Goal: Information Seeking & Learning: Check status

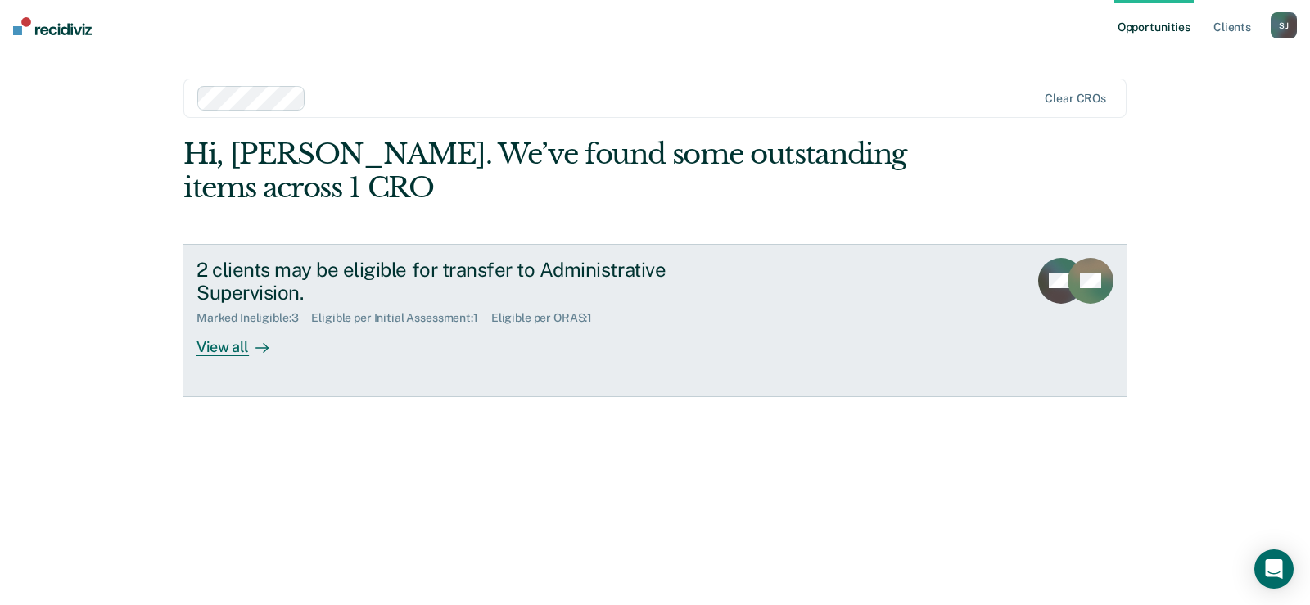
click at [237, 347] on div "View all" at bounding box center [242, 341] width 92 height 32
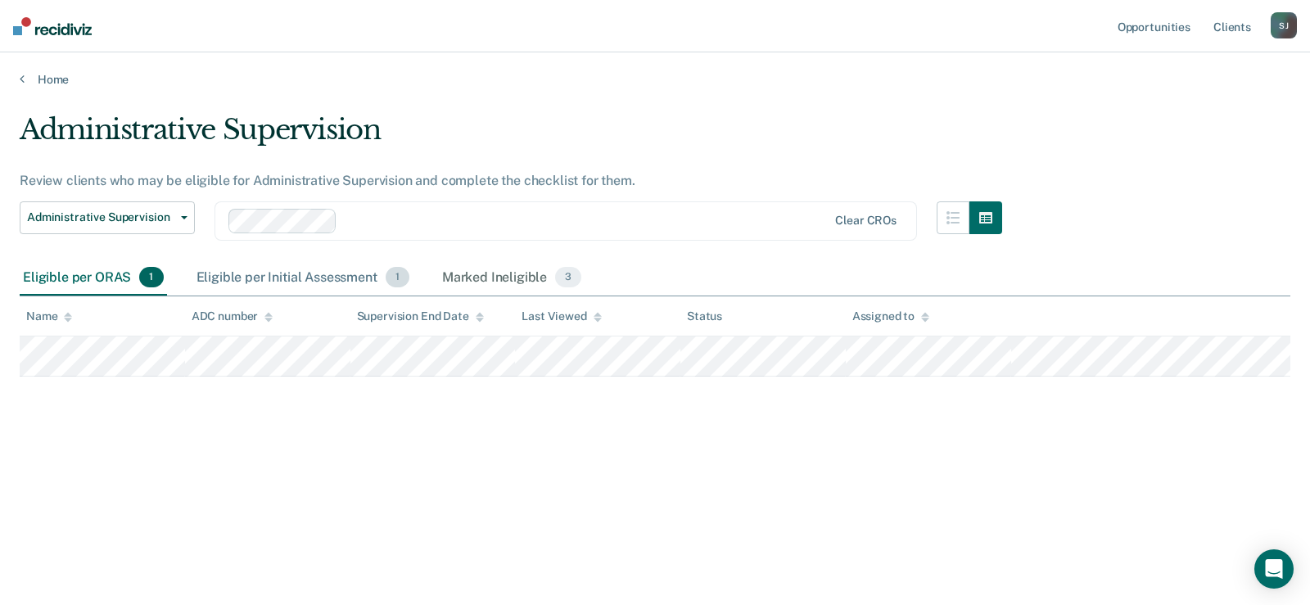
click at [312, 278] on div "Eligible per Initial Assessment 1" at bounding box center [302, 278] width 219 height 36
click at [42, 278] on div "Eligible per ORAS 1" at bounding box center [93, 278] width 147 height 36
